Goal: Task Accomplishment & Management: Use online tool/utility

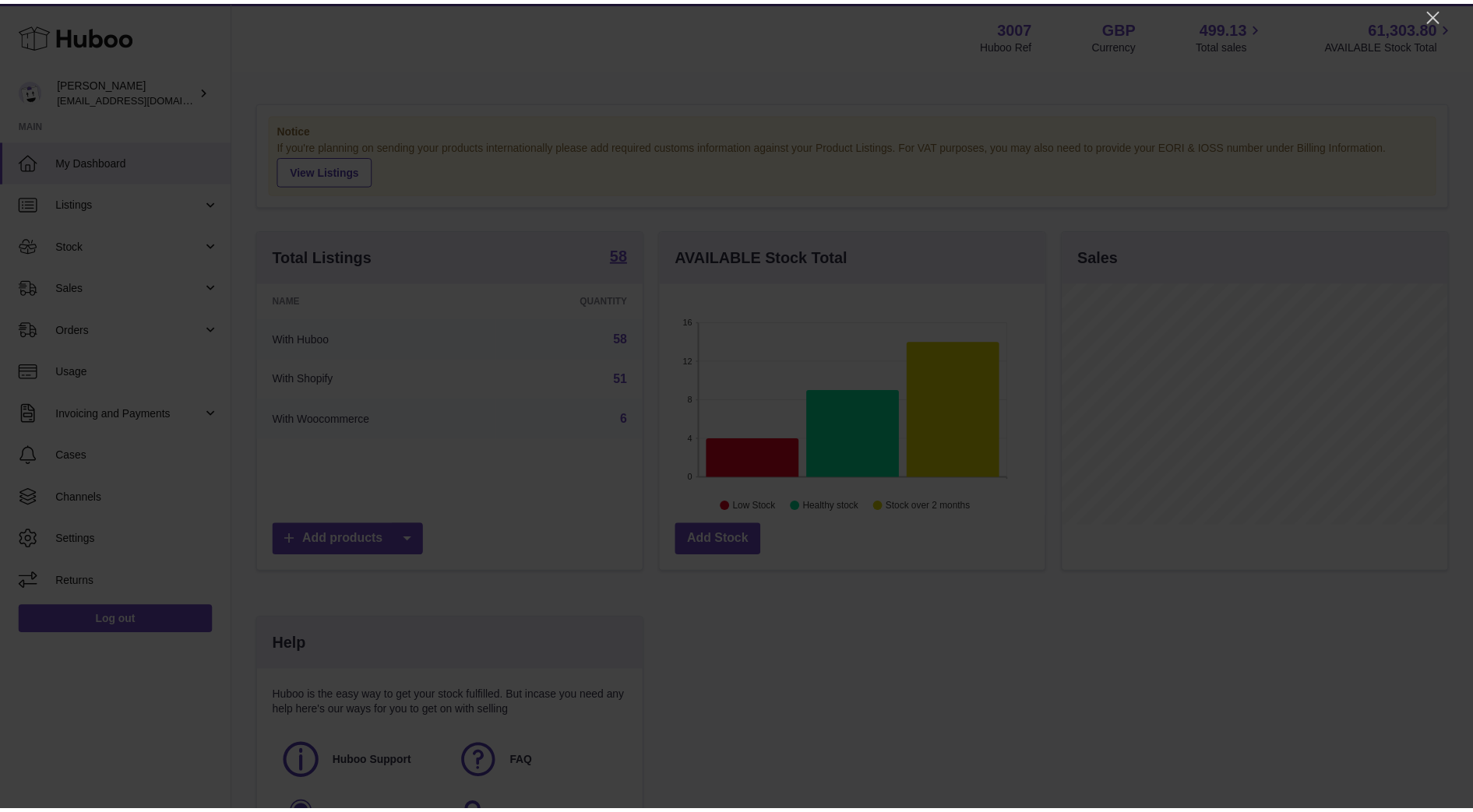
scroll to position [243, 390]
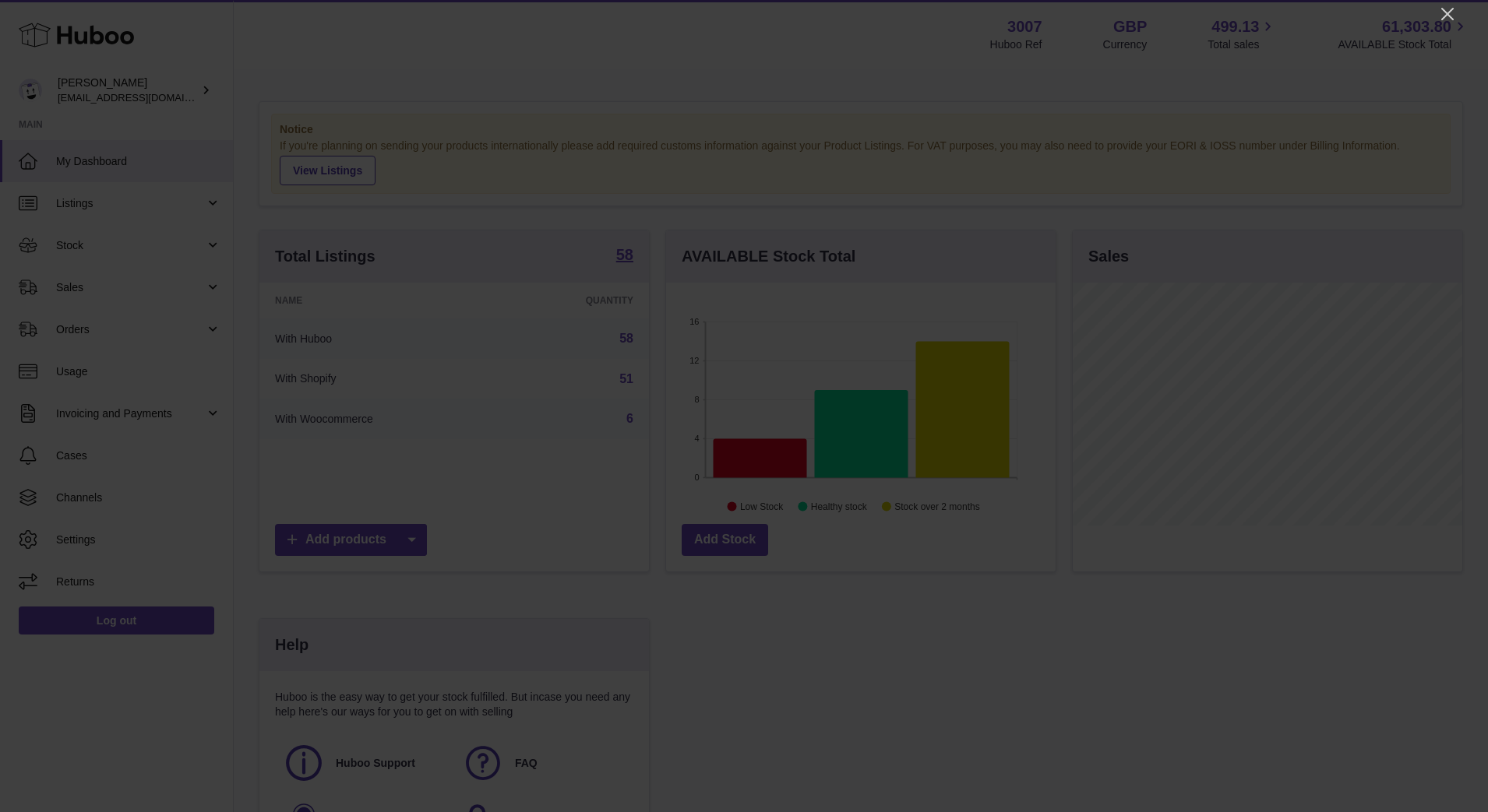
click at [1178, 18] on div at bounding box center [744, 406] width 1488 height 812
click at [1178, 17] on icon "Close" at bounding box center [1448, 14] width 19 height 19
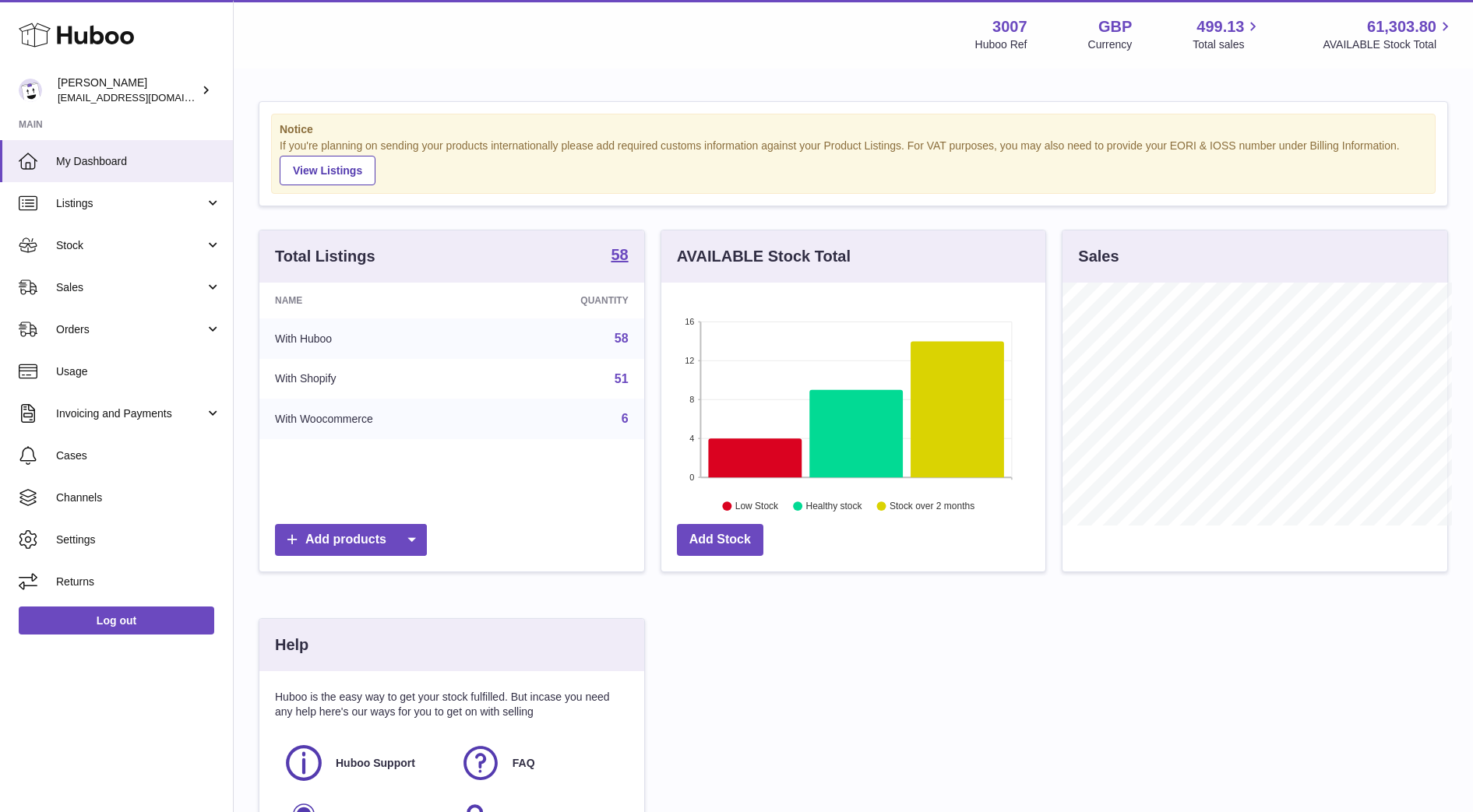
scroll to position [778567, 778608]
click at [128, 309] on link "Orders" at bounding box center [117, 329] width 233 height 42
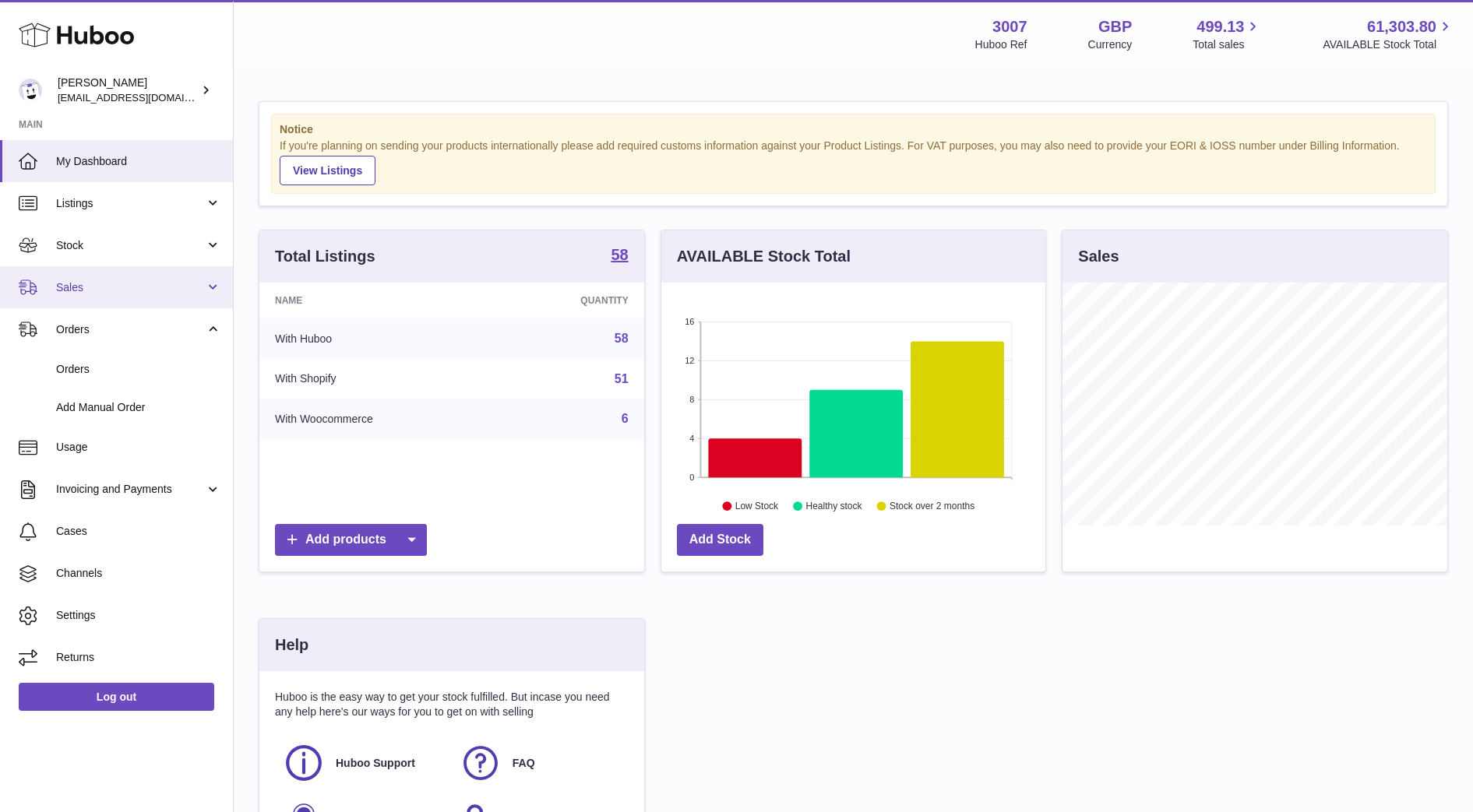
click at [108, 292] on span "Sales" at bounding box center [130, 287] width 149 height 14
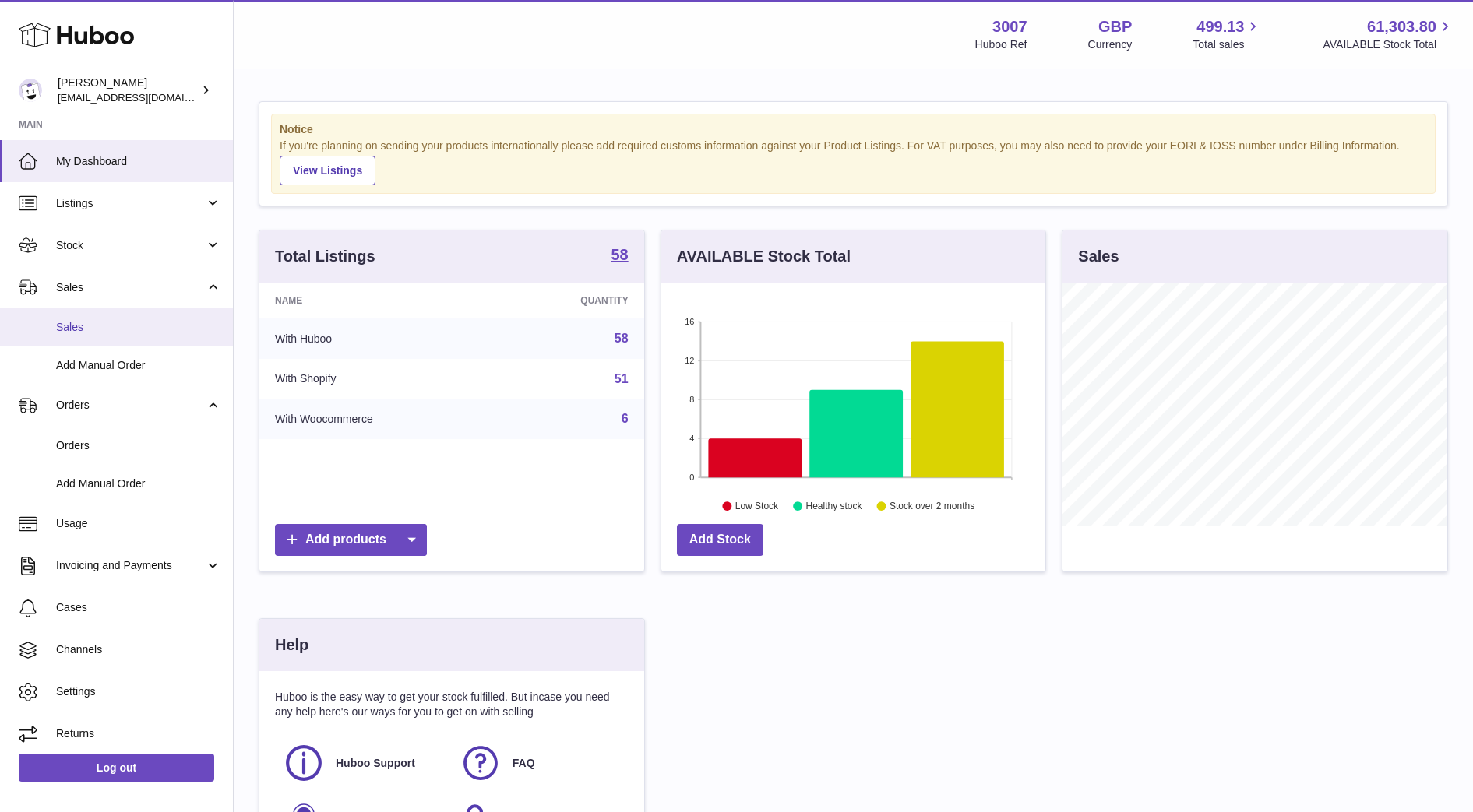
click at [103, 315] on link "Sales" at bounding box center [117, 327] width 233 height 38
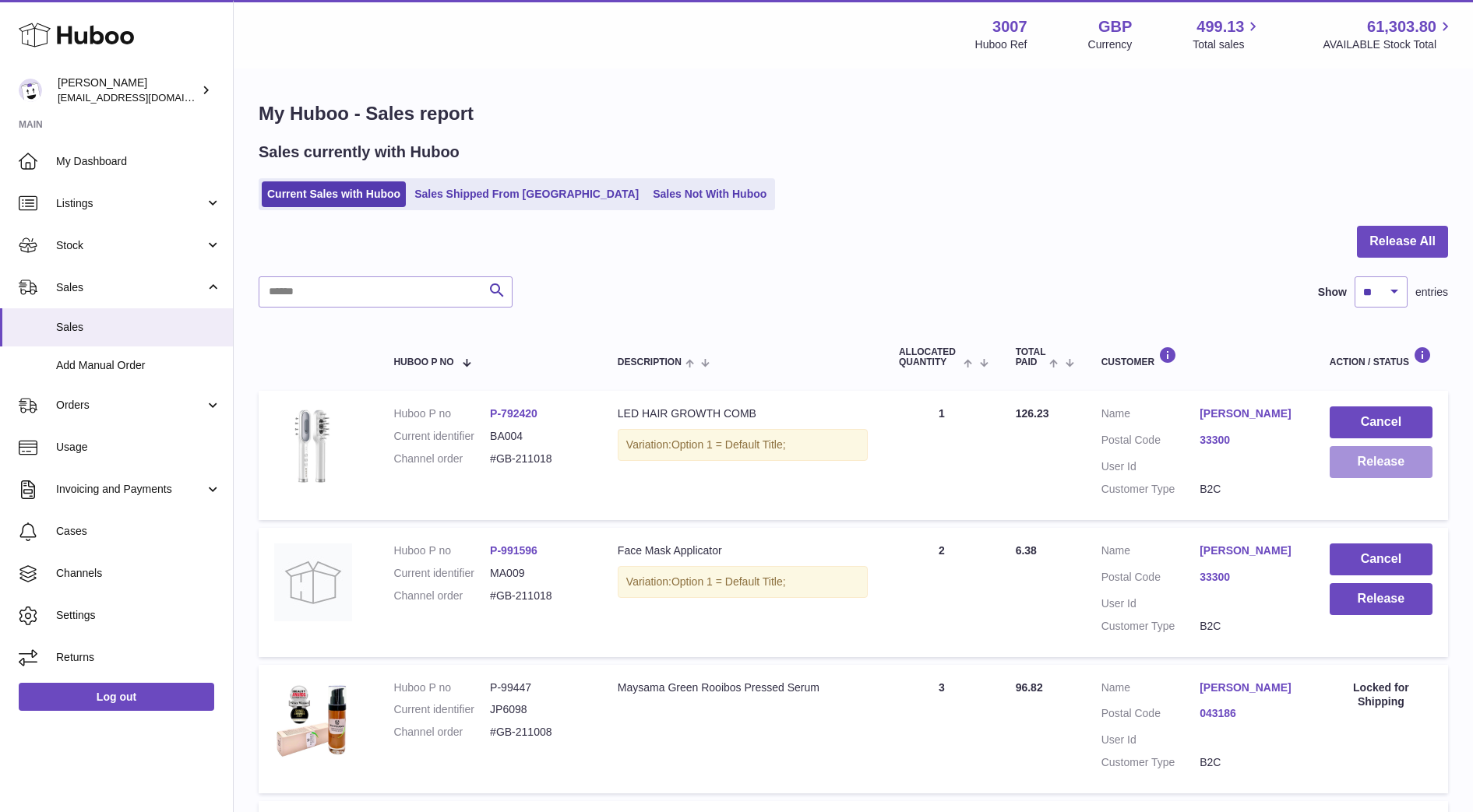
click at [1405, 468] on button "Release" at bounding box center [1381, 463] width 103 height 32
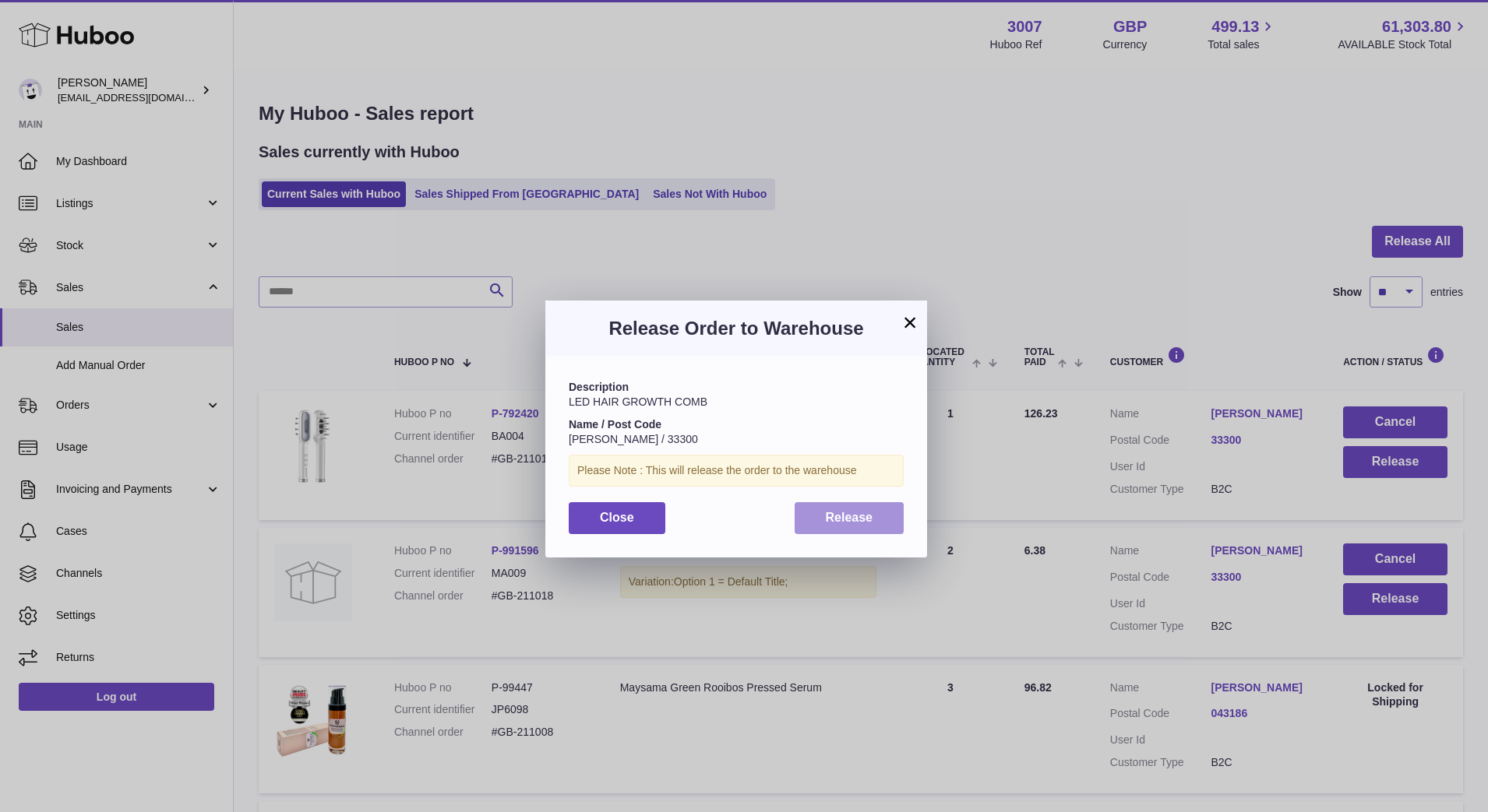
click at [869, 523] on span "Release" at bounding box center [850, 518] width 48 height 14
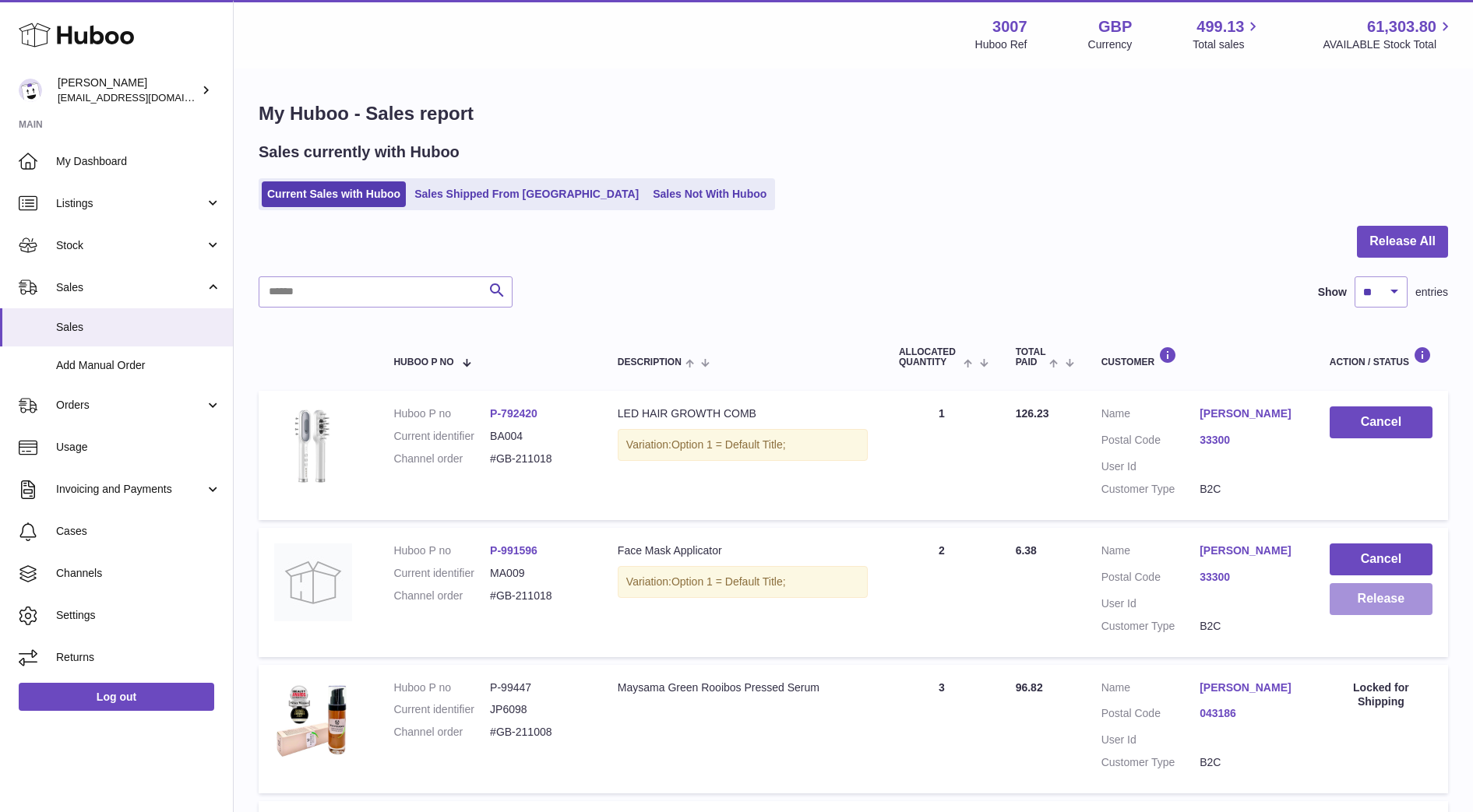
click at [1405, 616] on button "Release" at bounding box center [1381, 599] width 103 height 32
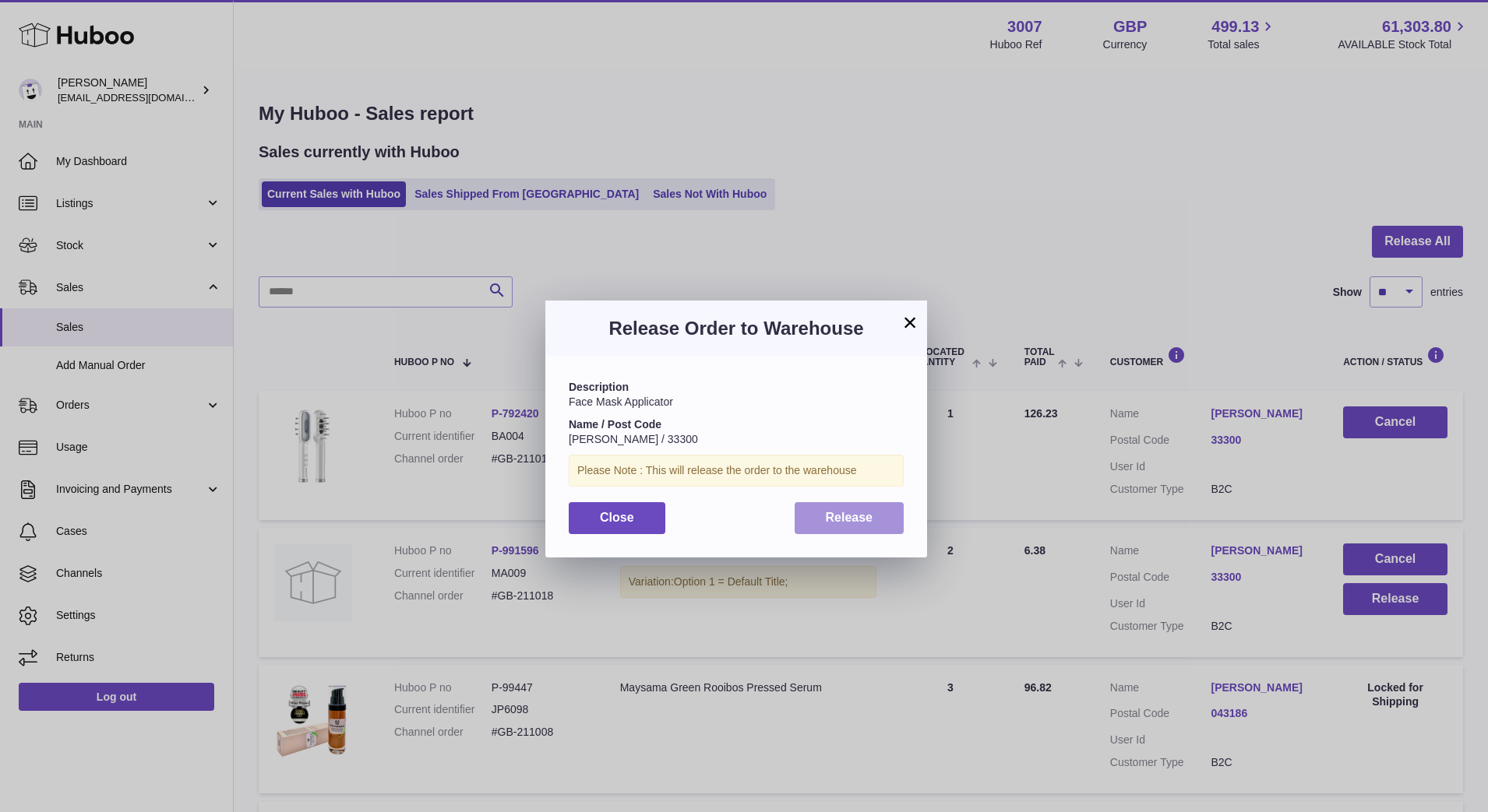
click at [868, 520] on span "Release" at bounding box center [850, 518] width 48 height 14
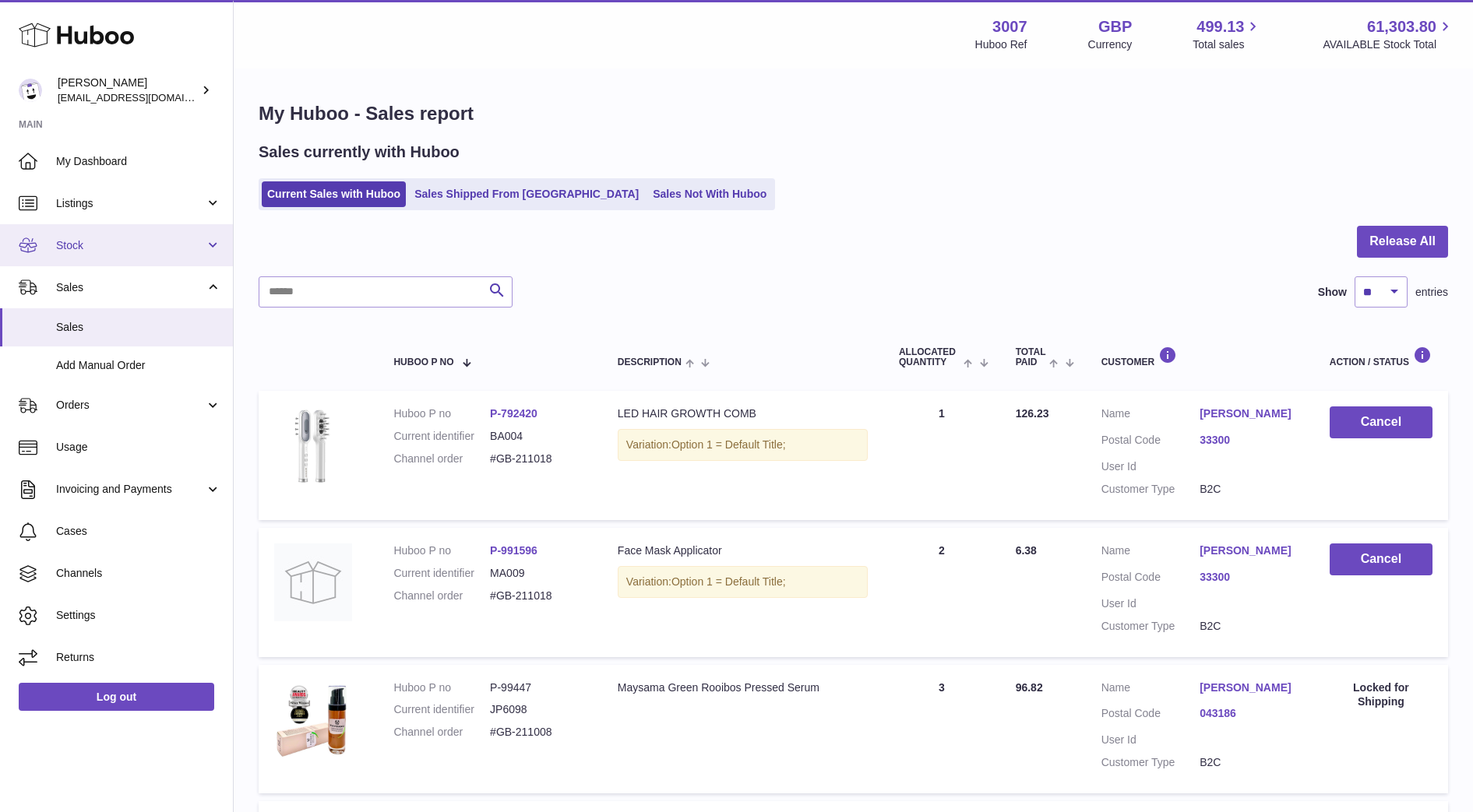
click at [94, 257] on link "Stock" at bounding box center [117, 245] width 233 height 42
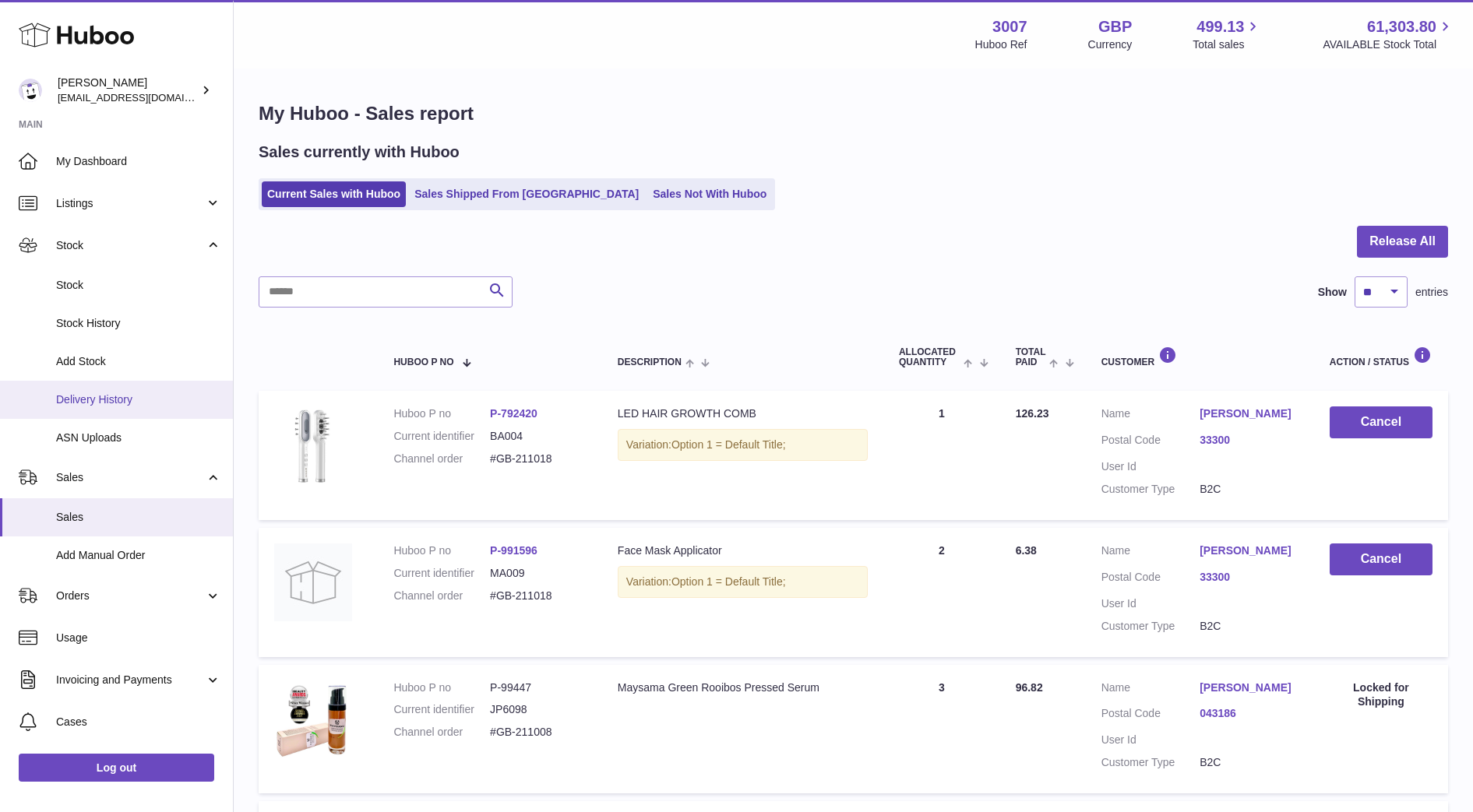
click at [99, 400] on span "Delivery History" at bounding box center [139, 400] width 165 height 14
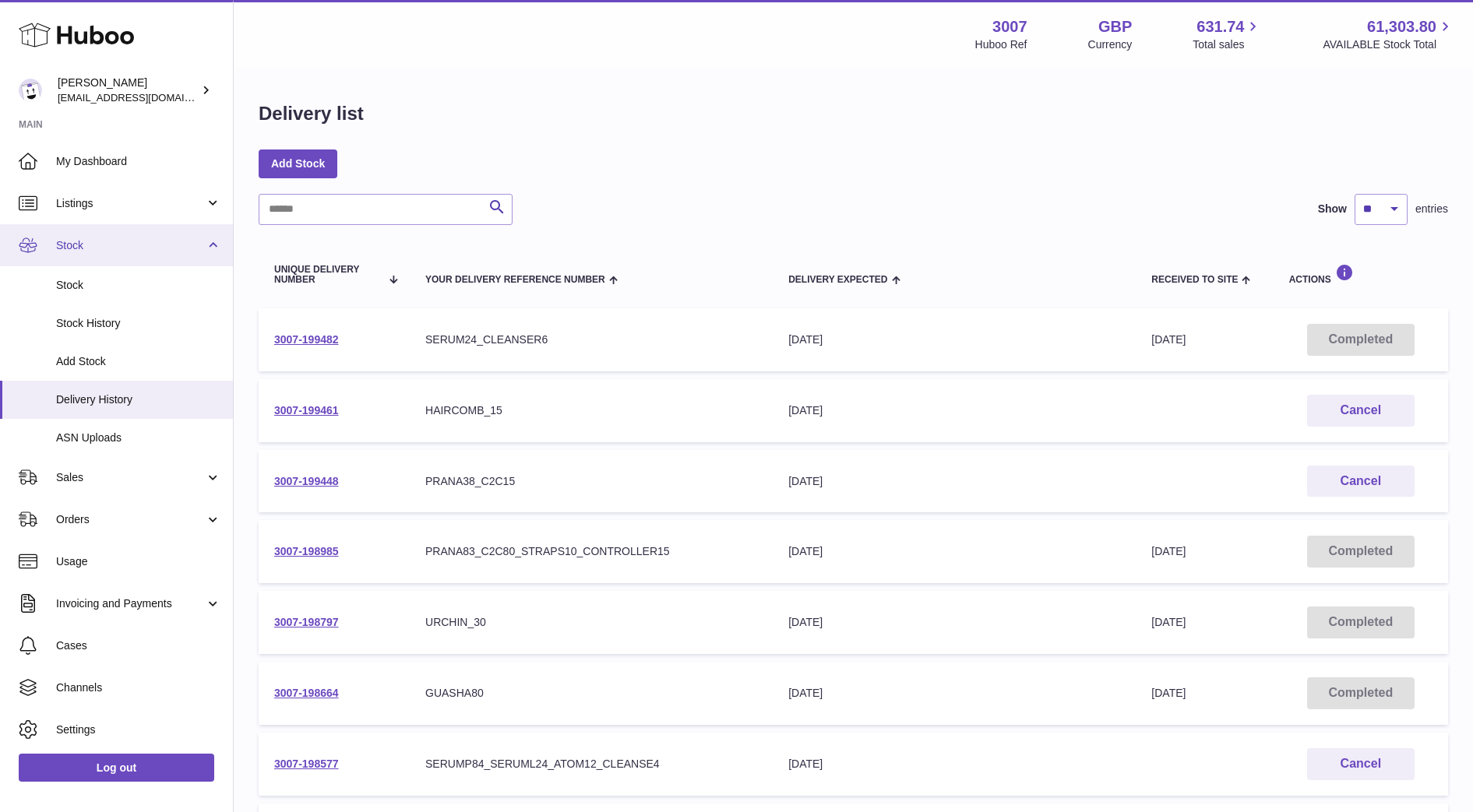
click at [72, 244] on span "Stock" at bounding box center [130, 245] width 149 height 14
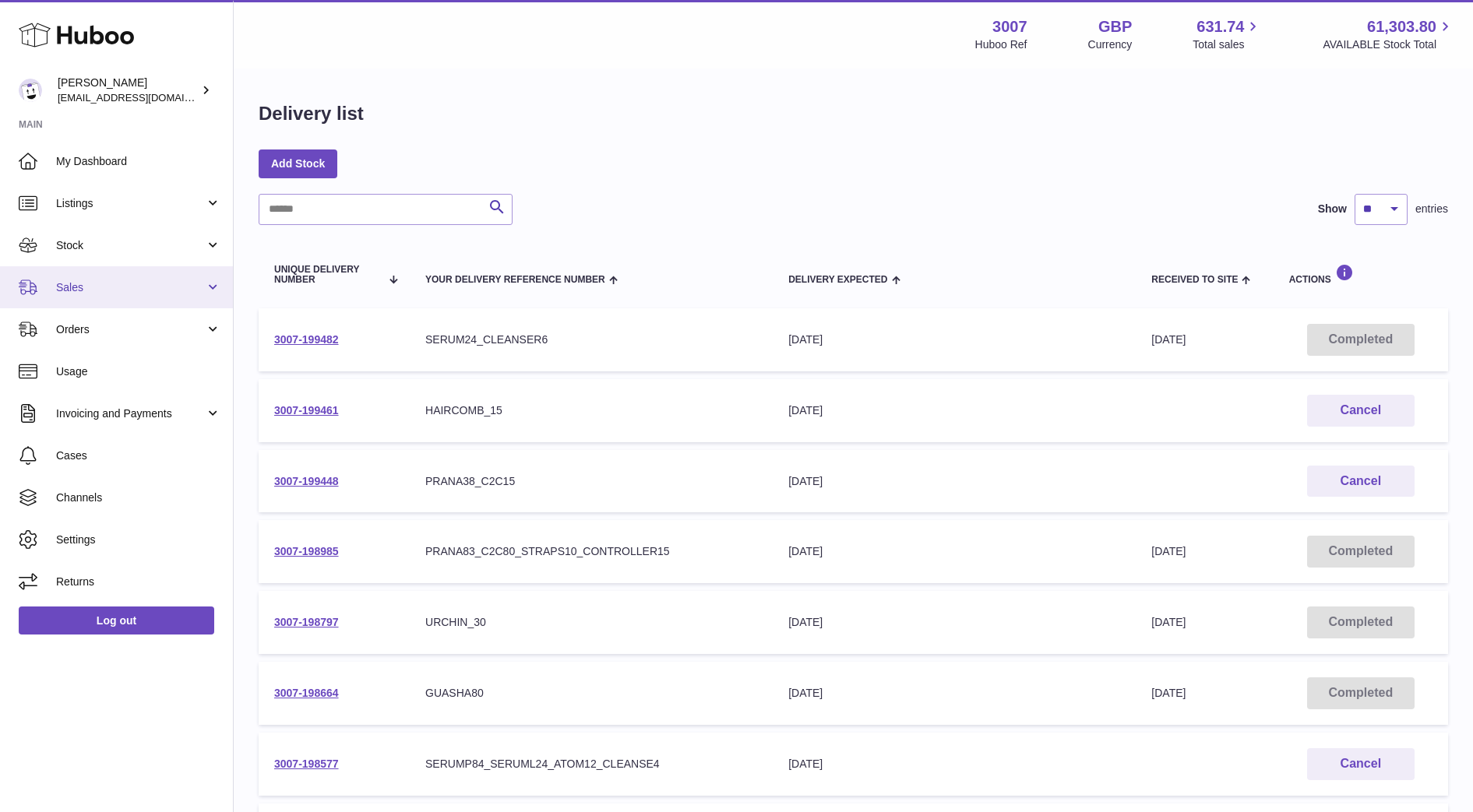
click at [76, 273] on link "Sales" at bounding box center [117, 287] width 233 height 42
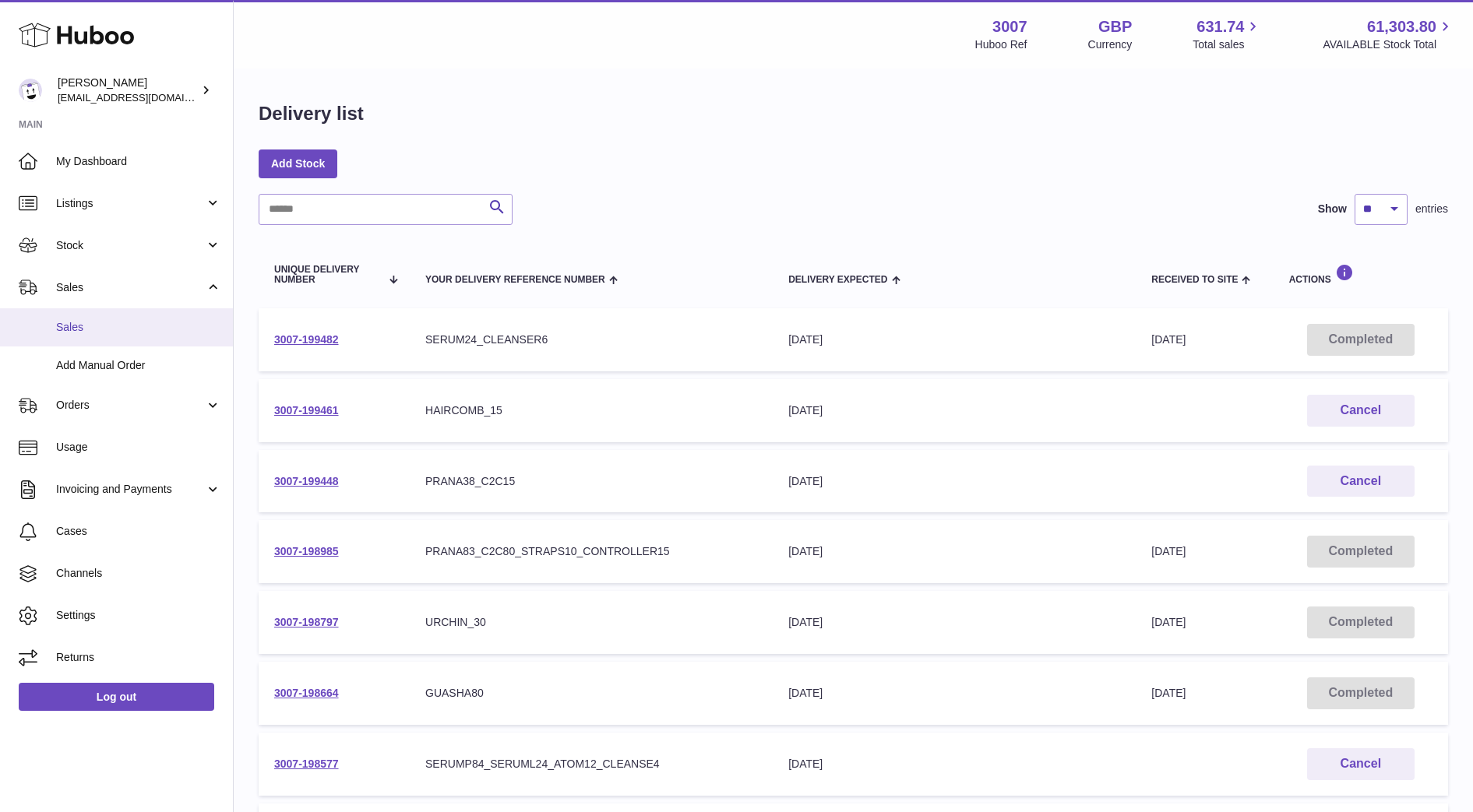
click at [87, 334] on span "Sales" at bounding box center [139, 327] width 165 height 14
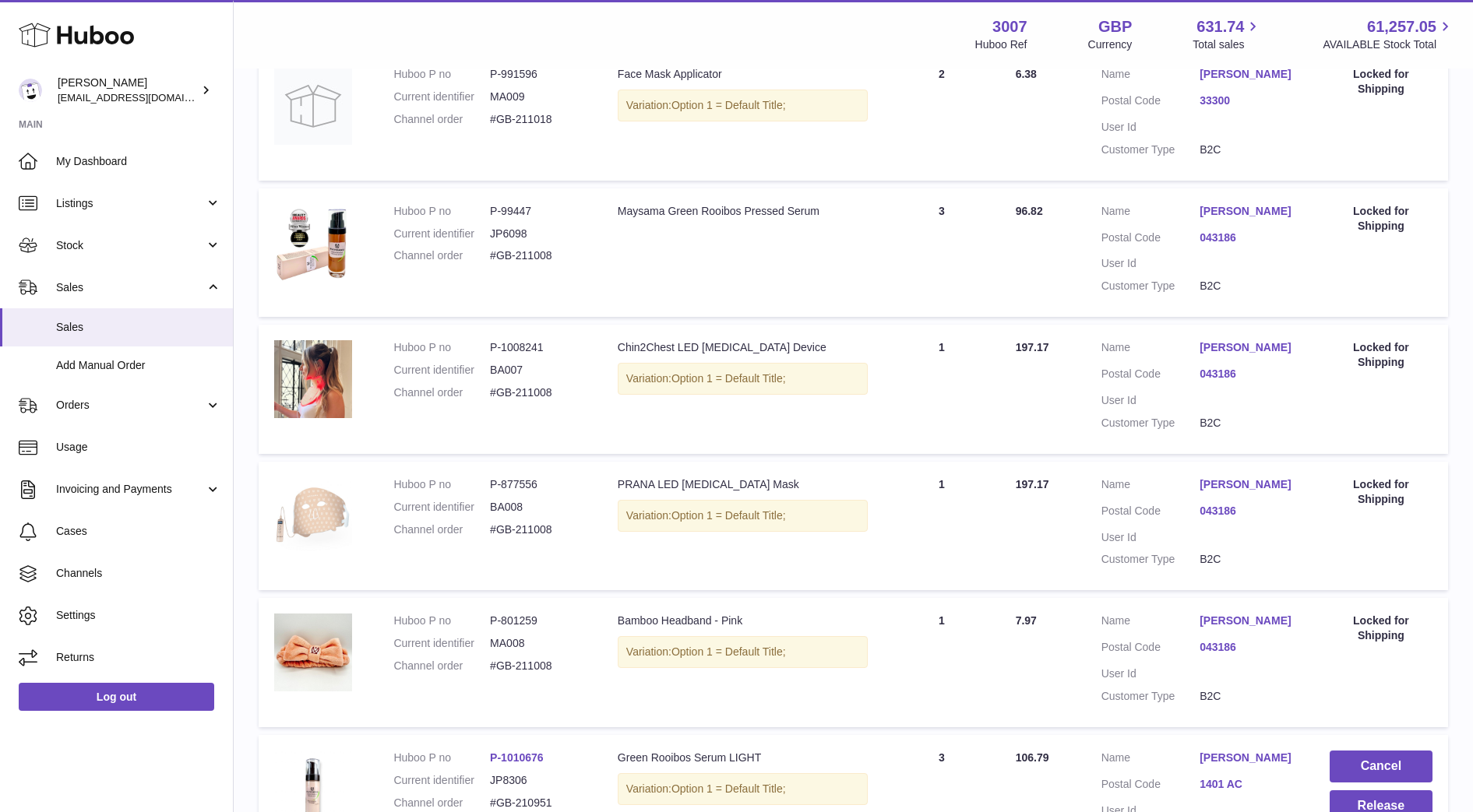
scroll to position [1167, 0]
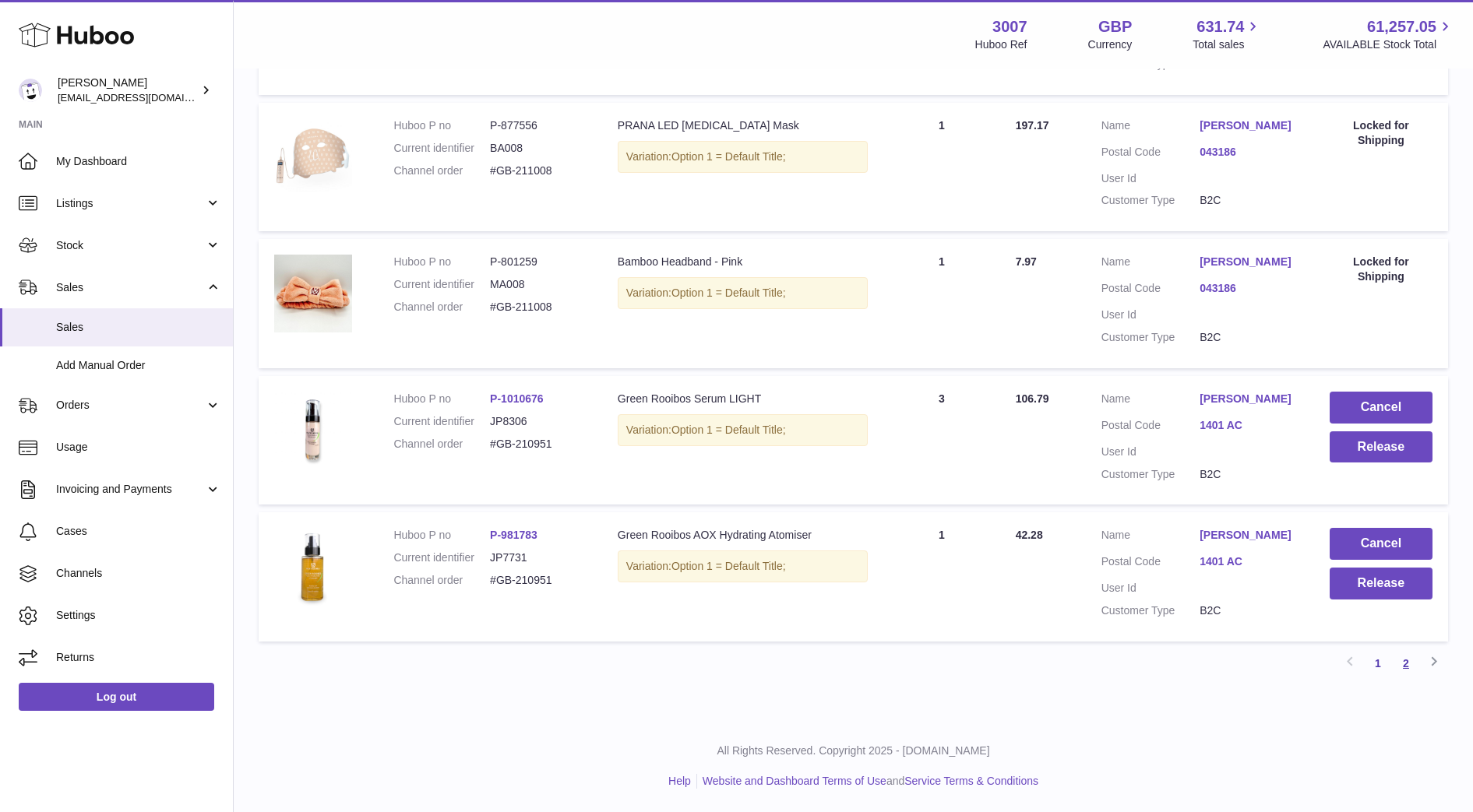
click at [1408, 669] on link "2" at bounding box center [1406, 663] width 28 height 28
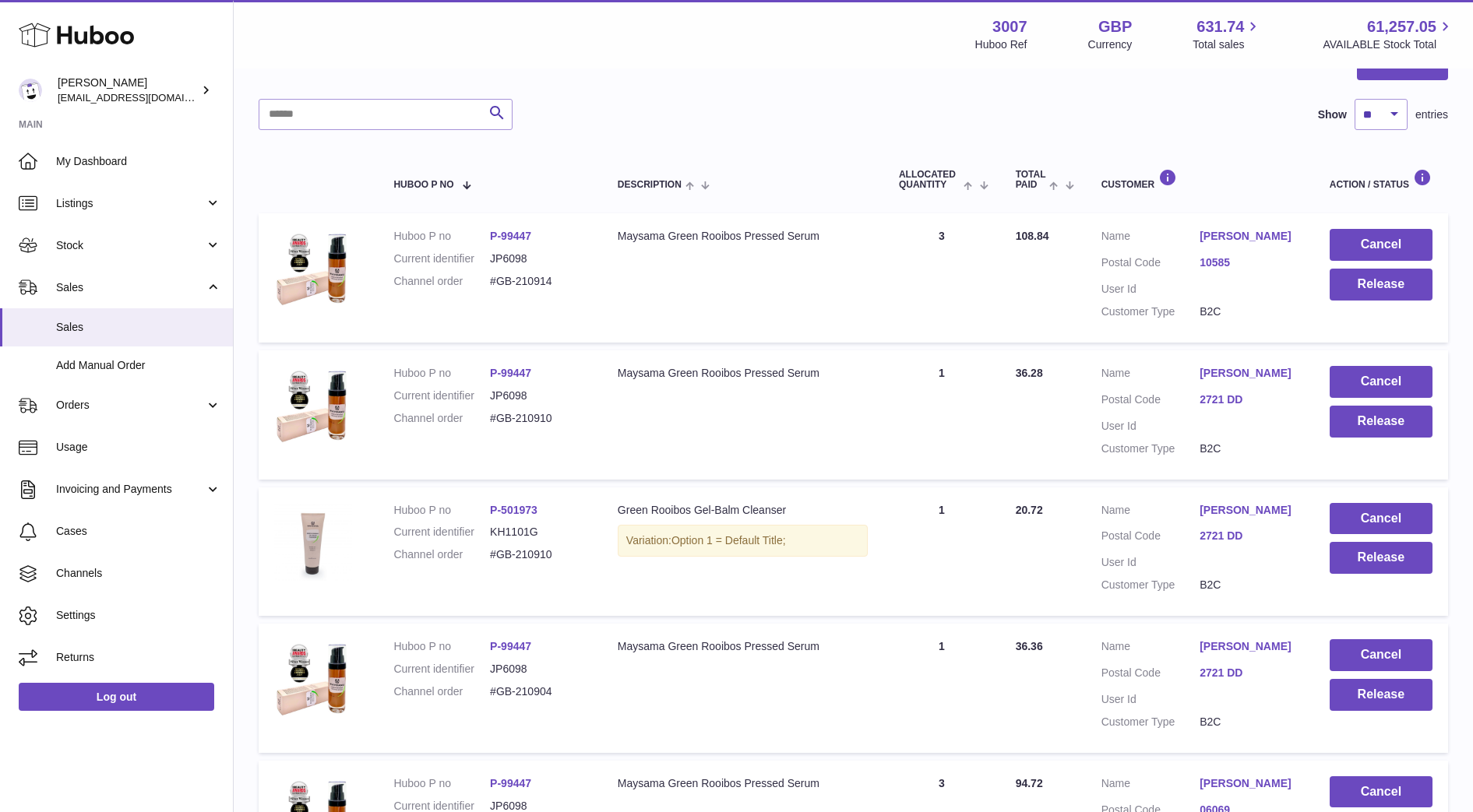
scroll to position [1109, 0]
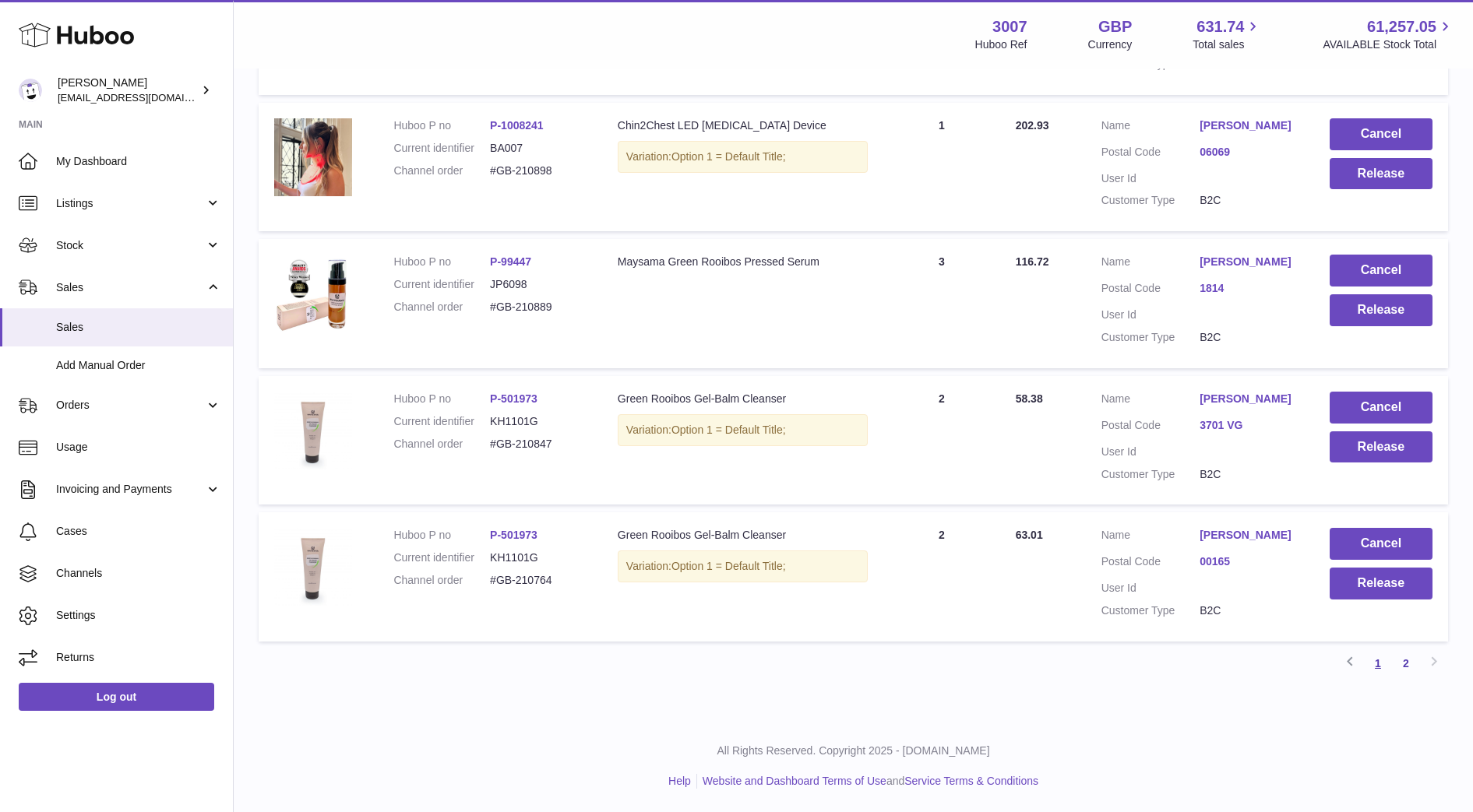
click at [1368, 667] on link "1" at bounding box center [1378, 663] width 28 height 28
